Goal: Information Seeking & Learning: Learn about a topic

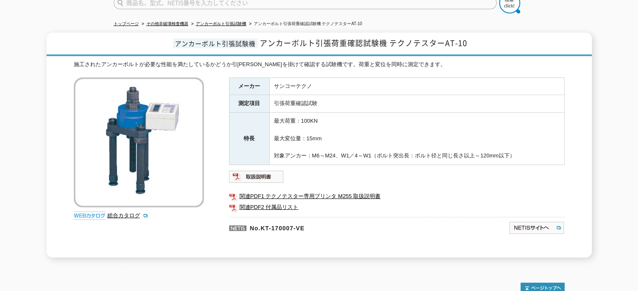
scroll to position [84, 0]
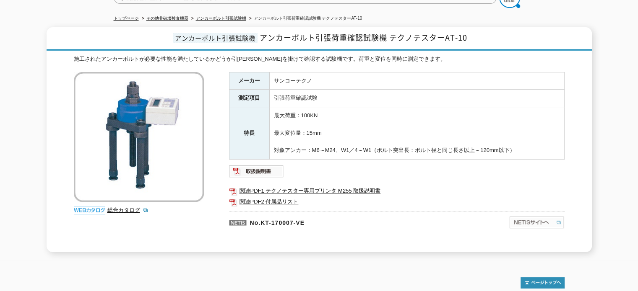
click at [530, 217] on img at bounding box center [537, 222] width 56 height 13
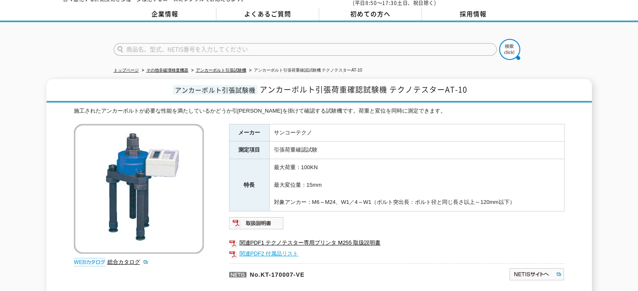
scroll to position [0, 0]
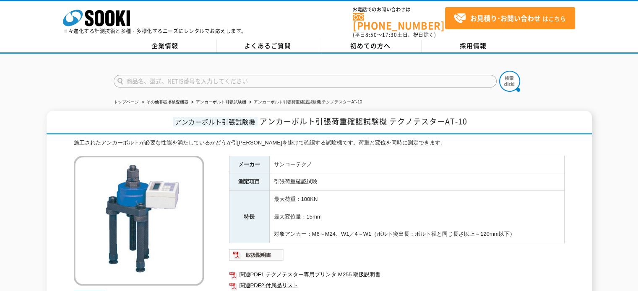
drag, startPoint x: 353, startPoint y: 225, endPoint x: 346, endPoint y: 222, distance: 7.3
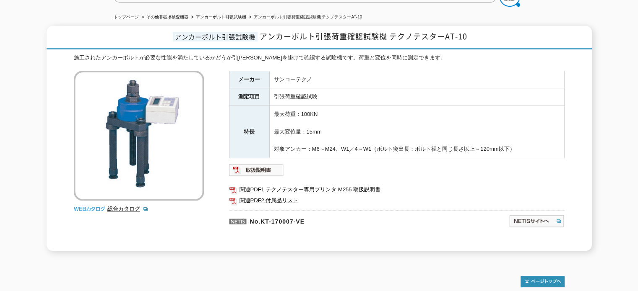
scroll to position [158, 0]
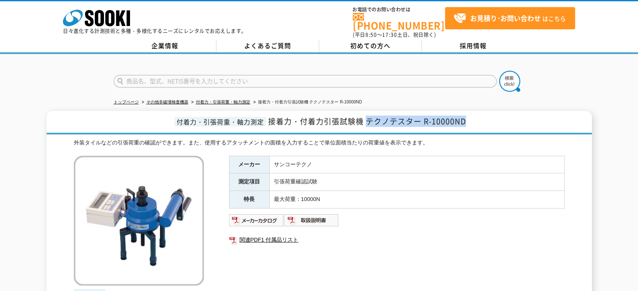
drag, startPoint x: 367, startPoint y: 115, endPoint x: 463, endPoint y: 119, distance: 96.1
click at [469, 117] on h1 "付着力・引張荷重・軸力測定 接着力・付着力引張試験機 テクノテスター R-10000ND" at bounding box center [319, 122] width 545 height 23
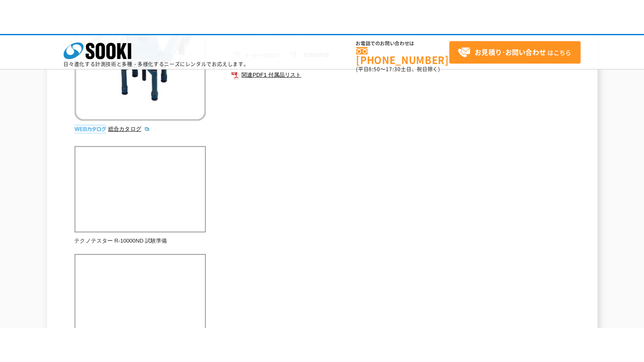
scroll to position [159, 0]
